Goal: Transaction & Acquisition: Purchase product/service

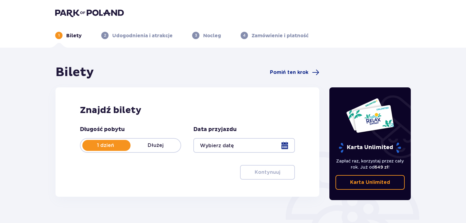
click at [212, 152] on div at bounding box center [243, 145] width 101 height 15
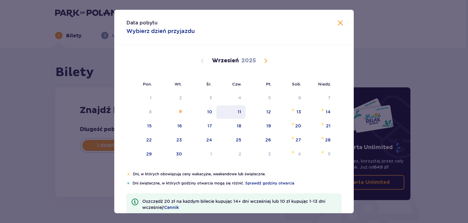
click at [238, 114] on div "11" at bounding box center [240, 112] width 4 height 6
type input "11.09.25"
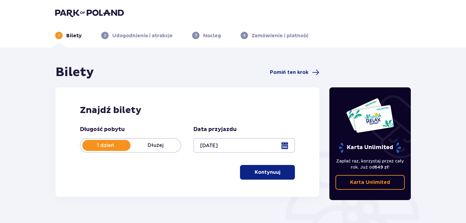
click at [255, 171] on p "Kontynuuj" at bounding box center [268, 172] width 26 height 7
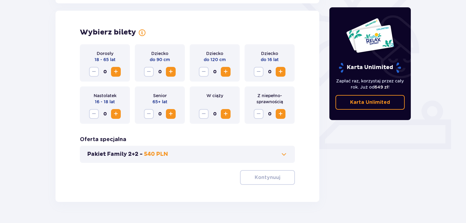
scroll to position [170, 0]
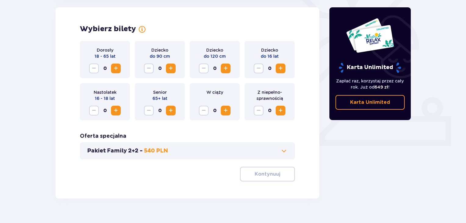
click at [118, 68] on span "Increase" at bounding box center [115, 68] width 7 height 7
click at [259, 173] on p "Kontynuuj" at bounding box center [268, 173] width 26 height 7
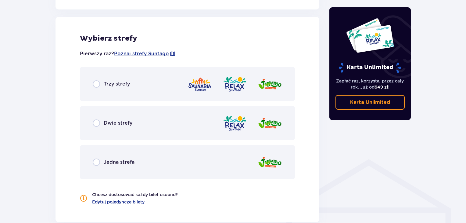
scroll to position [339, 0]
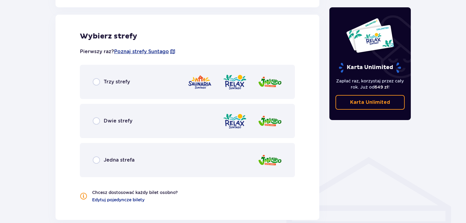
click at [215, 93] on div "Trzy strefy" at bounding box center [187, 82] width 215 height 34
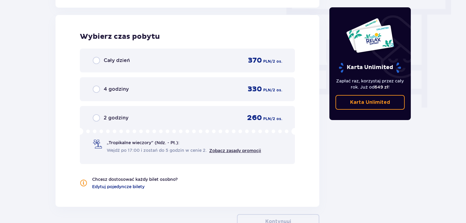
scroll to position [551, 0]
click at [210, 62] on div "Cały dzień 370 PLN / 2 os." at bounding box center [187, 60] width 189 height 9
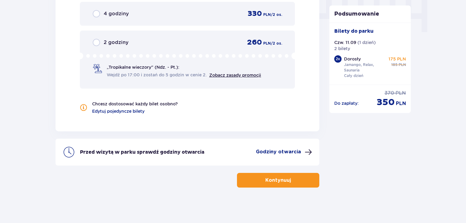
scroll to position [626, 0]
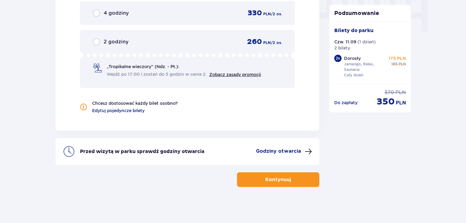
click at [282, 152] on p "Godziny otwarcia" at bounding box center [278, 151] width 45 height 7
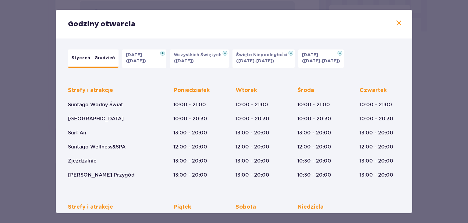
drag, startPoint x: 412, startPoint y: 84, endPoint x: 415, endPoint y: 100, distance: 15.7
click at [415, 99] on div "Godziny otwarcia Styczeń - Grudzień Halloween (31.10.25) Wszystkich Świętych (0…" at bounding box center [234, 111] width 468 height 223
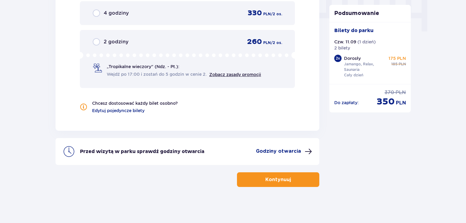
click at [274, 157] on div "Przed wizytą w parku sprawdź godziny otwarcia Godziny otwarcia" at bounding box center [188, 151] width 264 height 27
click at [274, 151] on p "Godziny otwarcia" at bounding box center [278, 151] width 45 height 7
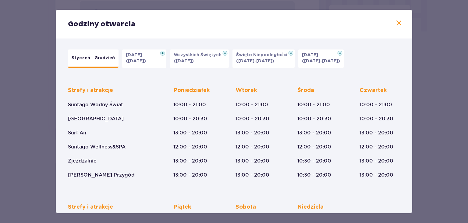
click at [398, 22] on span at bounding box center [399, 23] width 7 height 7
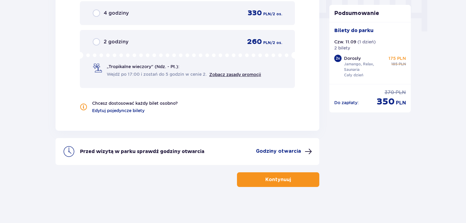
click at [291, 177] on span "button" at bounding box center [292, 179] width 7 height 7
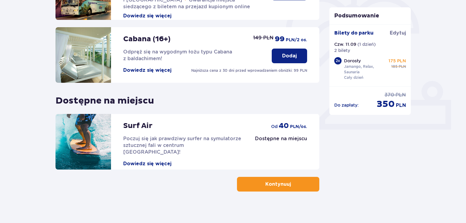
scroll to position [191, 0]
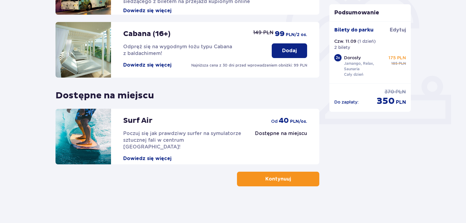
click at [303, 182] on button "Kontynuuj" at bounding box center [278, 178] width 82 height 15
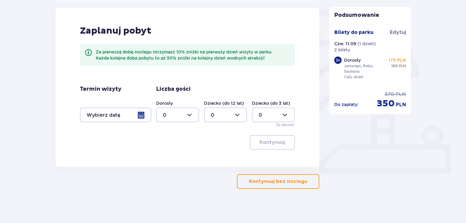
scroll to position [143, 0]
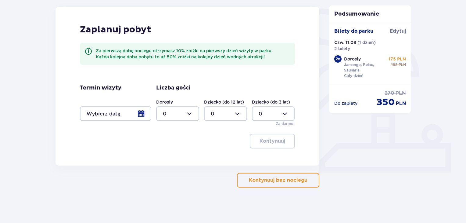
click at [286, 181] on p "Kontynuuj bez noclegu" at bounding box center [278, 180] width 59 height 7
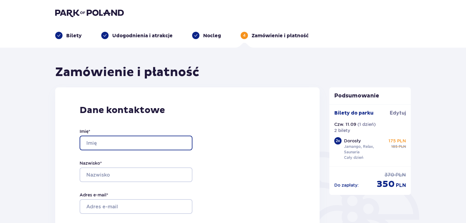
click at [130, 145] on input "Imię *" at bounding box center [136, 142] width 113 height 15
type input "Paulina"
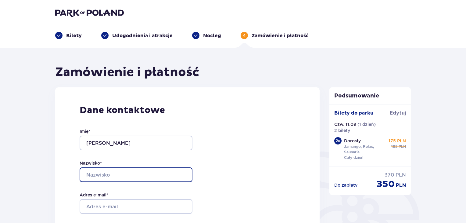
click at [126, 171] on input "Nazwisko *" at bounding box center [136, 174] width 113 height 15
type input "Wojtarowicz"
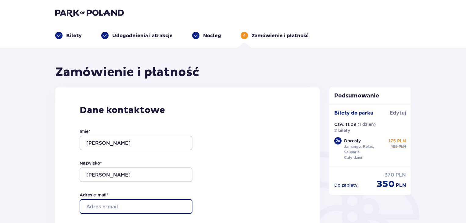
click at [115, 204] on input "Adres e-mail *" at bounding box center [136, 206] width 113 height 15
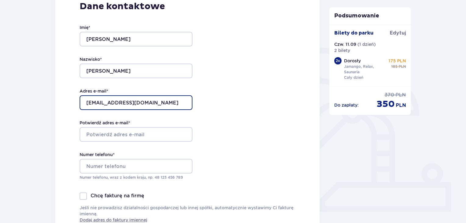
scroll to position [106, 0]
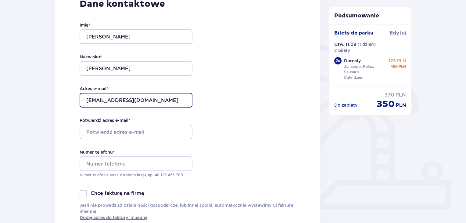
type input "[EMAIL_ADDRESS][DOMAIN_NAME]"
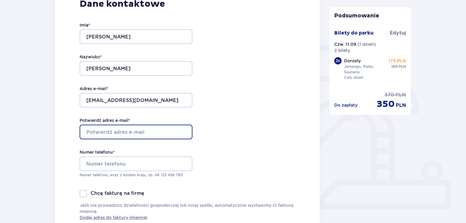
click at [142, 133] on input "Potwierdź adres e-mail *" at bounding box center [136, 131] width 113 height 15
type input "[EMAIL_ADDRESS][DOMAIN_NAME]"
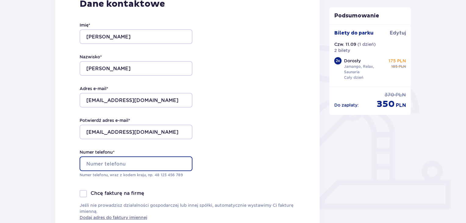
click at [110, 167] on input "Numer telefonu *" at bounding box center [136, 163] width 113 height 15
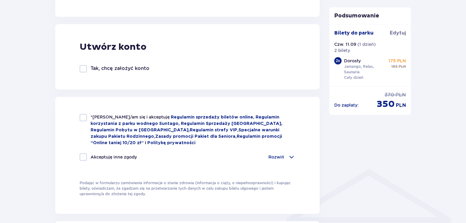
scroll to position [328, 0]
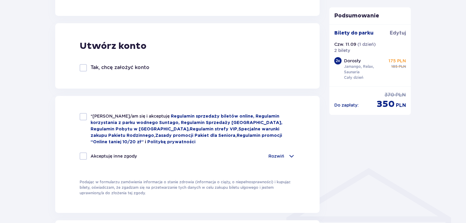
type input "516421106"
click at [81, 118] on div at bounding box center [83, 116] width 7 height 7
checkbox input "true"
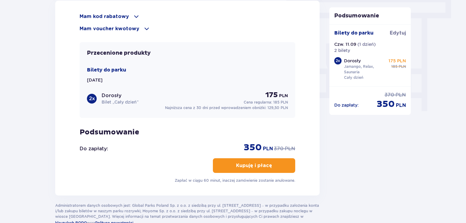
scroll to position [549, 0]
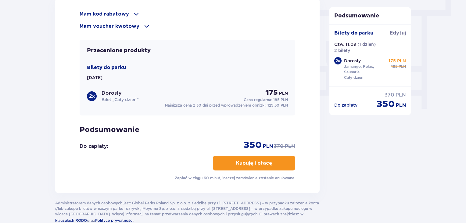
click at [259, 161] on p "Kupuję i płacę" at bounding box center [254, 163] width 36 height 7
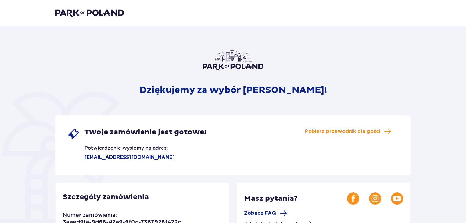
scroll to position [1, 0]
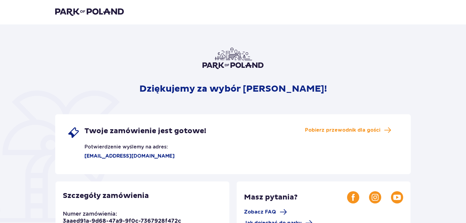
drag, startPoint x: 467, startPoint y: 82, endPoint x: 457, endPoint y: 137, distance: 56.1
click at [457, 137] on html "Dziękujemy za wybór [PERSON_NAME]! Twoje zamówienie jest gotowe! Potwierdzenie …" at bounding box center [233, 110] width 466 height 223
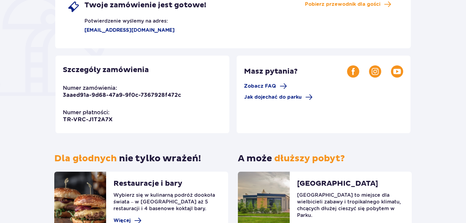
scroll to position [129, 0]
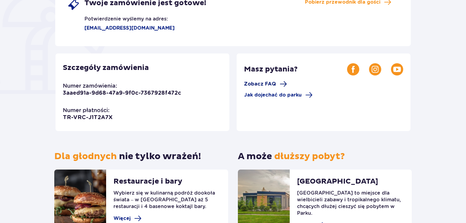
click at [255, 85] on span "Zobacz FAQ" at bounding box center [260, 84] width 32 height 7
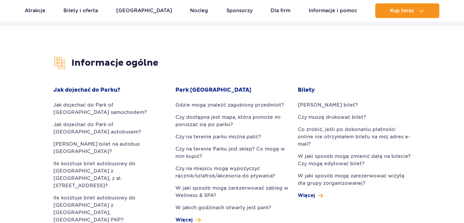
scroll to position [131, 0]
